Goal: Task Accomplishment & Management: Manage account settings

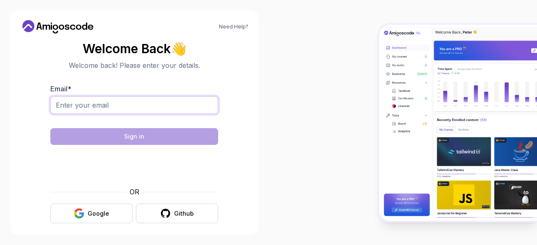
click at [138, 104] on input "Email *" at bounding box center [134, 106] width 168 height 18
type input "[EMAIL_ADDRESS][DOMAIN_NAME]"
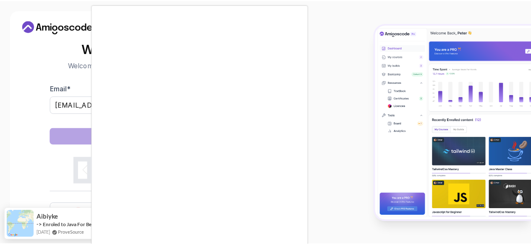
scroll to position [26, 0]
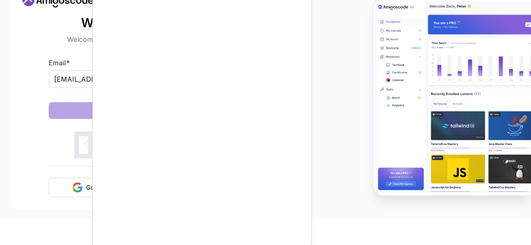
click at [375, 57] on body "Need Help? Welcome Back 👋 Welcome back! Please enter your details. Email * [EMA…" at bounding box center [265, 96] width 531 height 245
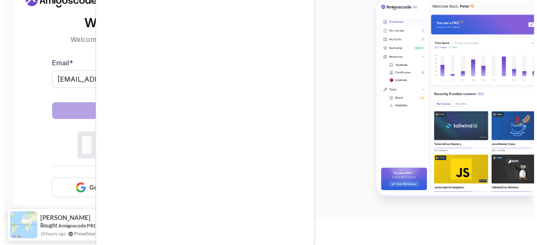
scroll to position [0, 0]
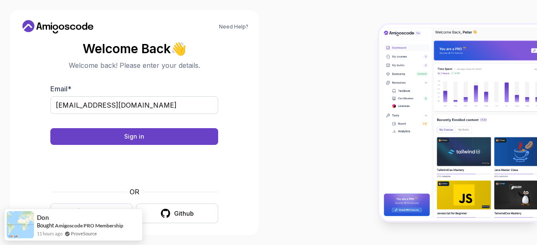
click at [283, 227] on div at bounding box center [403, 122] width 269 height 245
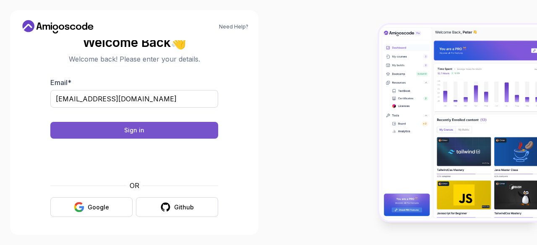
click at [145, 125] on button "Sign in" at bounding box center [134, 130] width 168 height 17
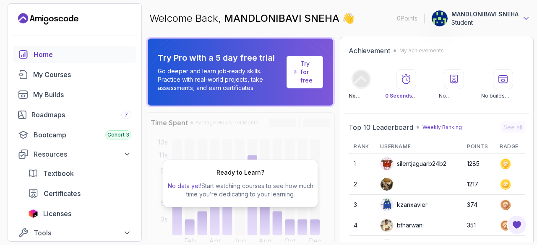
click at [525, 21] on icon at bounding box center [526, 18] width 8 height 8
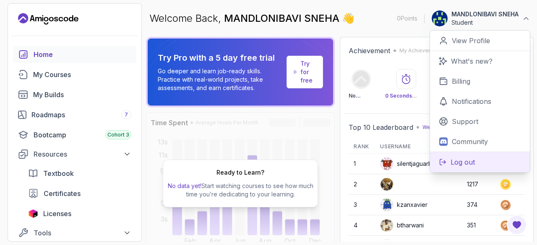
click at [447, 159] on button "Log out" at bounding box center [480, 162] width 100 height 21
